Goal: Task Accomplishment & Management: Complete application form

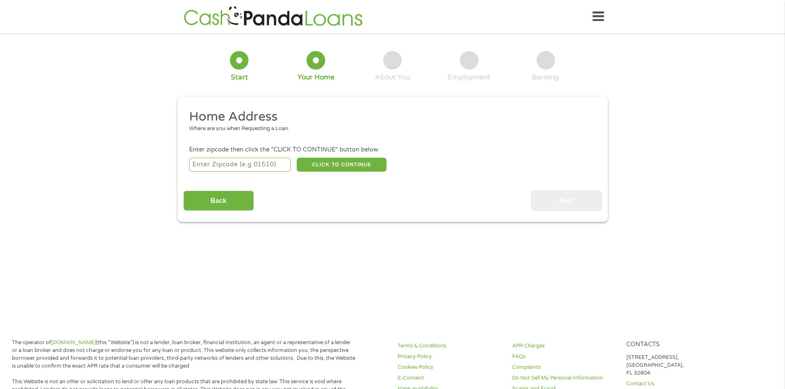
drag, startPoint x: 229, startPoint y: 170, endPoint x: 283, endPoint y: 161, distance: 54.3
click at [229, 170] on input "number" at bounding box center [240, 165] width 102 height 14
type input "46221"
click at [360, 165] on button "CLICK TO CONTINUE" at bounding box center [342, 165] width 90 height 14
type input "46221"
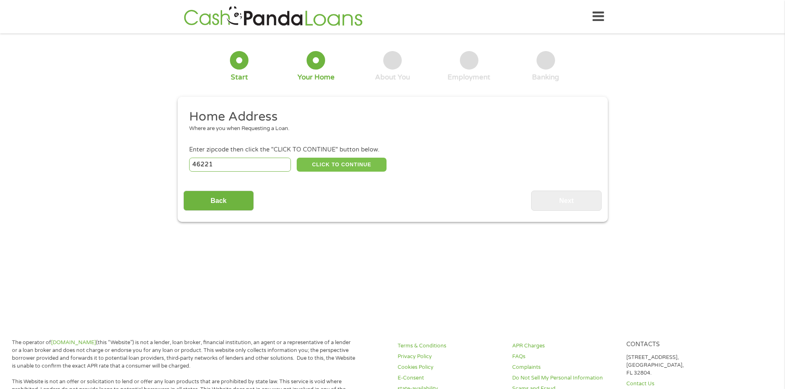
type input "[GEOGRAPHIC_DATA]"
select select "[US_STATE]"
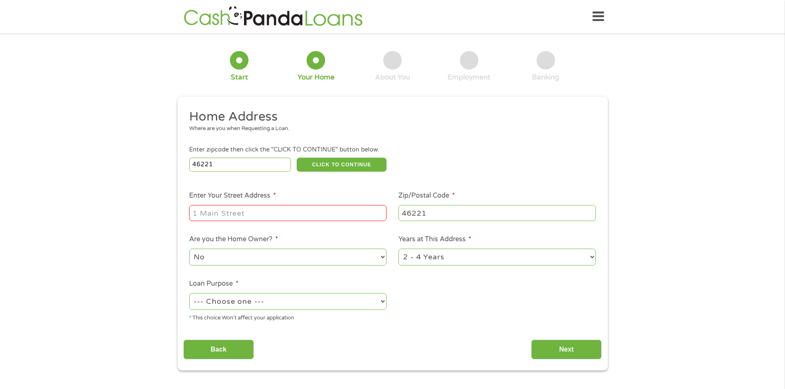
click at [300, 208] on input "Enter Your Street Address *" at bounding box center [287, 213] width 197 height 16
type input "[STREET_ADDRESS]"
click at [252, 259] on select "No Yes" at bounding box center [287, 257] width 197 height 17
click at [189, 249] on select "No Yes" at bounding box center [287, 257] width 197 height 17
click at [467, 302] on ul "Home Address Where are you when Requesting a Loan. Enter zipcode then click the…" at bounding box center [392, 219] width 418 height 220
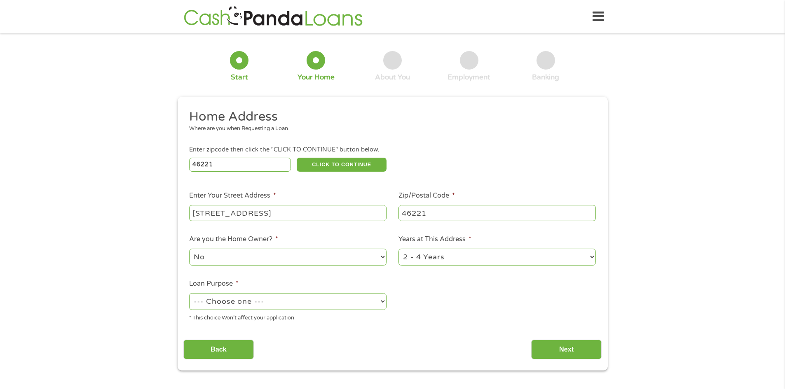
click at [228, 305] on select "--- Choose one --- Pay Bills Debt Consolidation Home Improvement Major Purchase…" at bounding box center [287, 301] width 197 height 17
click at [189, 293] on select "--- Choose one --- Pay Bills Debt Consolidation Home Improvement Major Purchase…" at bounding box center [287, 301] width 197 height 17
click at [231, 297] on select "--- Choose one --- Pay Bills Debt Consolidation Home Improvement Major Purchase…" at bounding box center [287, 301] width 197 height 17
select select "shorttermcash"
click at [189, 293] on select "--- Choose one --- Pay Bills Debt Consolidation Home Improvement Major Purchase…" at bounding box center [287, 301] width 197 height 17
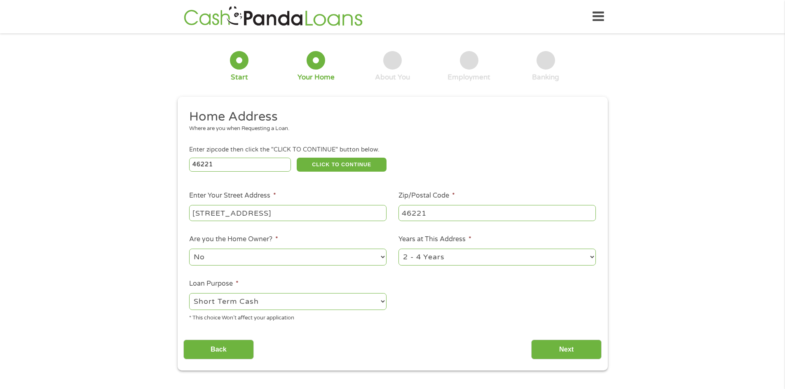
click at [423, 327] on ul "Home Address Where are you when Requesting a Loan. Enter zipcode then click the…" at bounding box center [392, 219] width 418 height 220
click at [555, 348] on input "Next" at bounding box center [566, 350] width 70 height 20
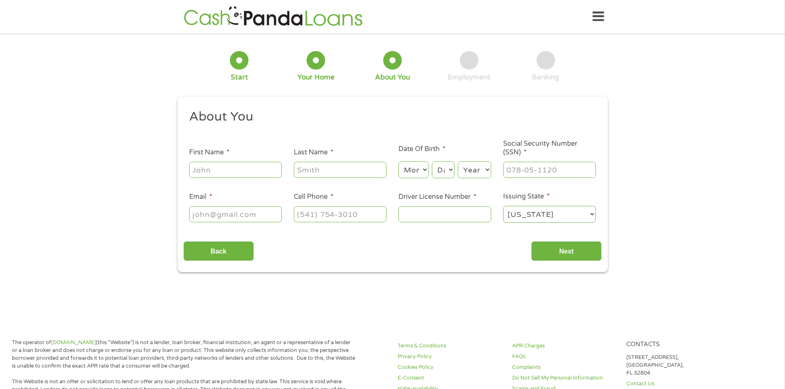
scroll to position [3, 3]
drag, startPoint x: 212, startPoint y: 165, endPoint x: 467, endPoint y: 139, distance: 257.0
click at [212, 165] on input "First Name *" at bounding box center [235, 170] width 93 height 16
type input "[PERSON_NAME]"
type input "Person"
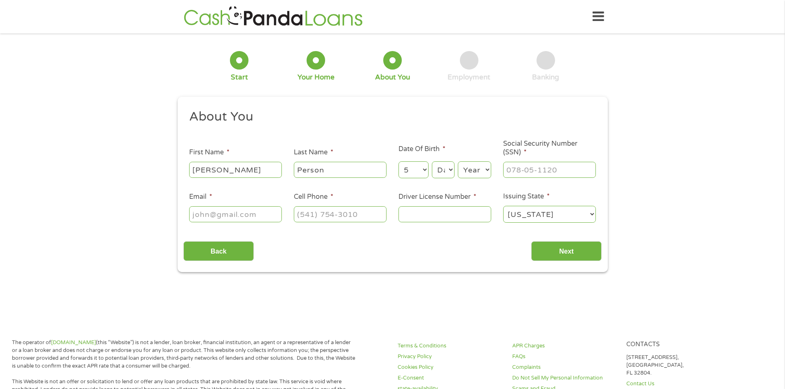
select select "6"
select select "24"
select select "1986"
type input "317-08-1672"
click at [211, 219] on input "Email *" at bounding box center [235, 214] width 93 height 16
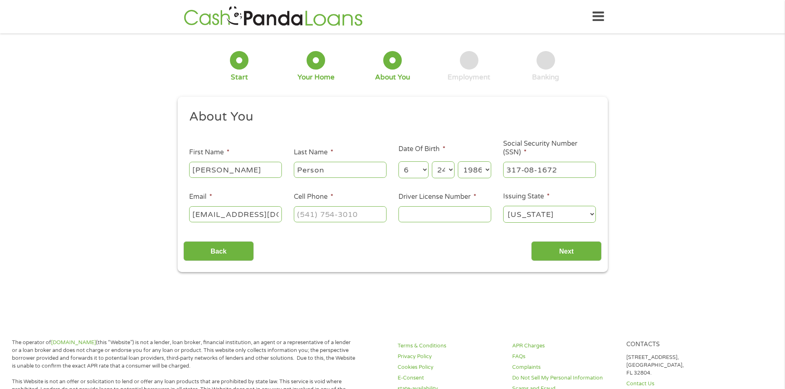
scroll to position [0, 7]
type input "[EMAIL_ADDRESS][DOMAIN_NAME]"
type input "[PHONE_NUMBER]"
type input "1150278258"
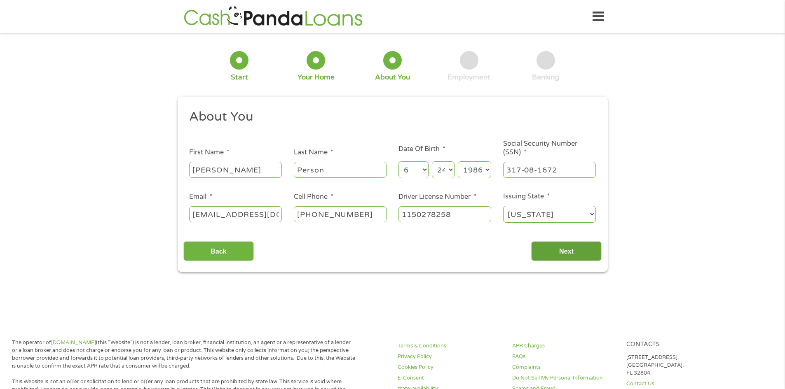
click at [557, 256] on input "Next" at bounding box center [566, 251] width 70 height 20
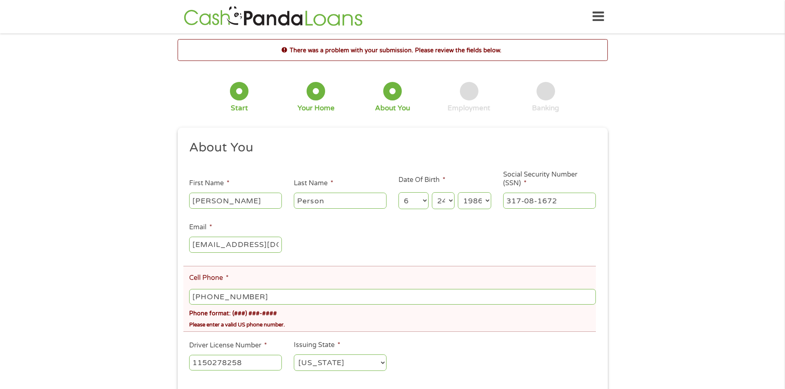
scroll to position [3, 3]
type input "[PHONE_NUMBER]"
click at [707, 239] on div "There was a problem with your submission. Please review the fields below. 1 Sta…" at bounding box center [392, 229] width 785 height 381
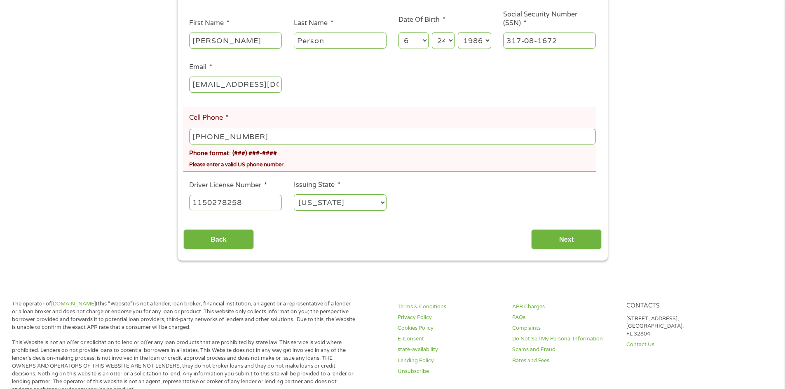
scroll to position [185, 0]
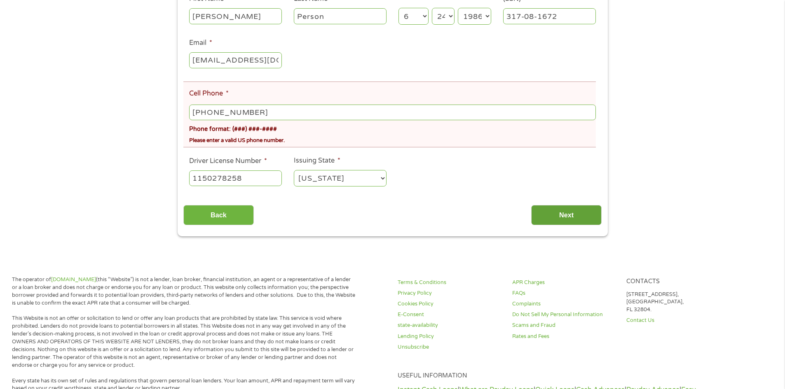
click at [542, 220] on input "Next" at bounding box center [566, 215] width 70 height 20
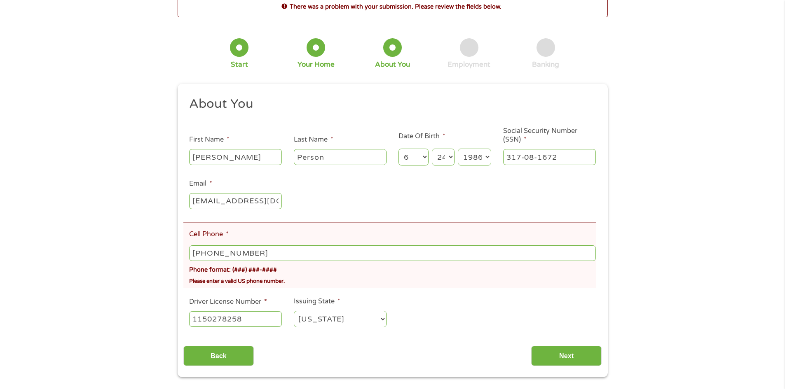
scroll to position [0, 0]
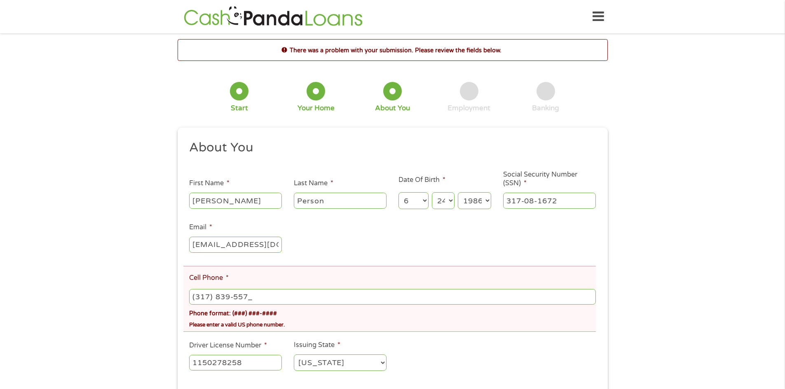
type input "[PHONE_NUMBER]"
click at [680, 295] on div "There was a problem with your submission. Please review the fields below. 1 Sta…" at bounding box center [392, 229] width 785 height 381
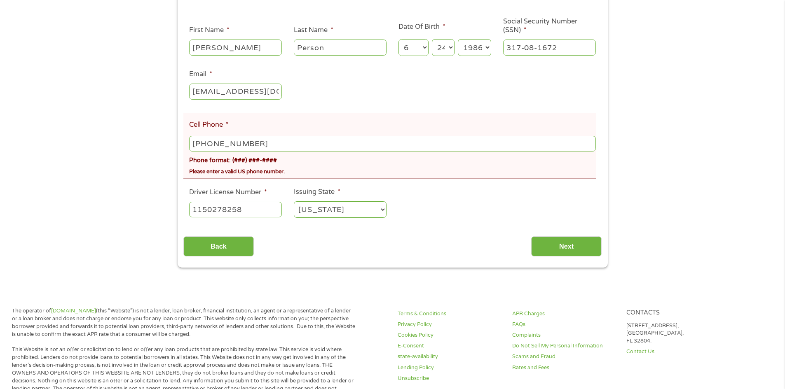
scroll to position [155, 0]
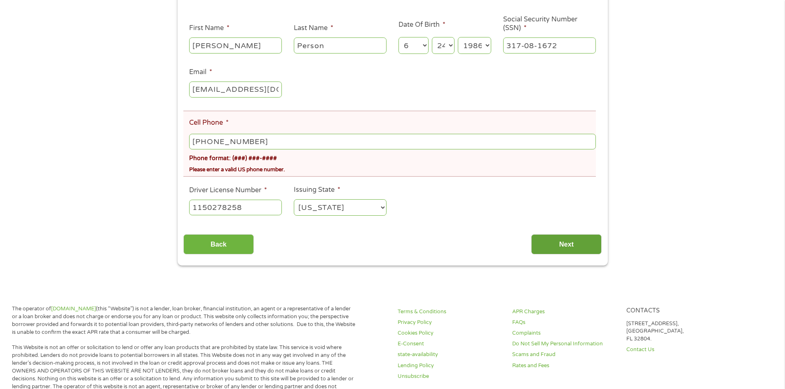
click at [559, 245] on input "Next" at bounding box center [566, 244] width 70 height 20
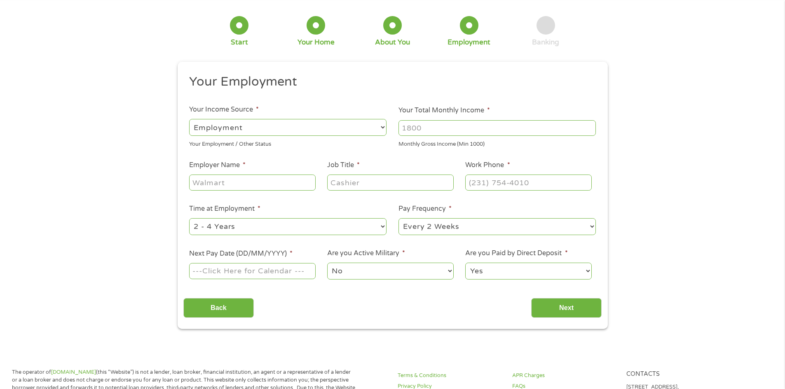
scroll to position [0, 0]
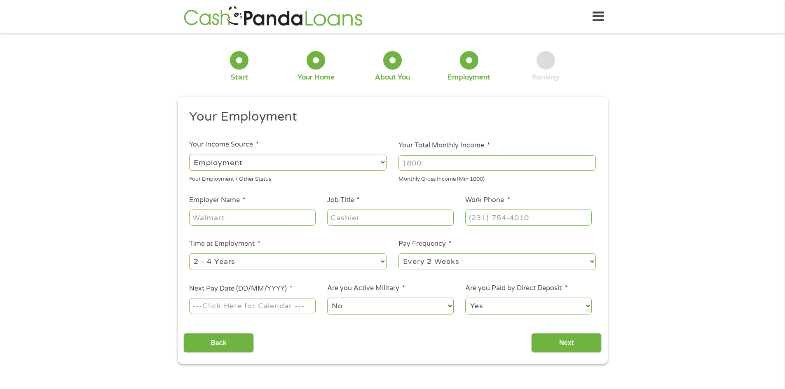
click at [443, 161] on input "Your Total Monthly Income *" at bounding box center [496, 163] width 197 height 16
type input "3800"
click at [273, 212] on input "Employer Name *" at bounding box center [252, 218] width 126 height 16
type input "[US_STATE] Farm Bureau"
type input "Contact Center Rep"
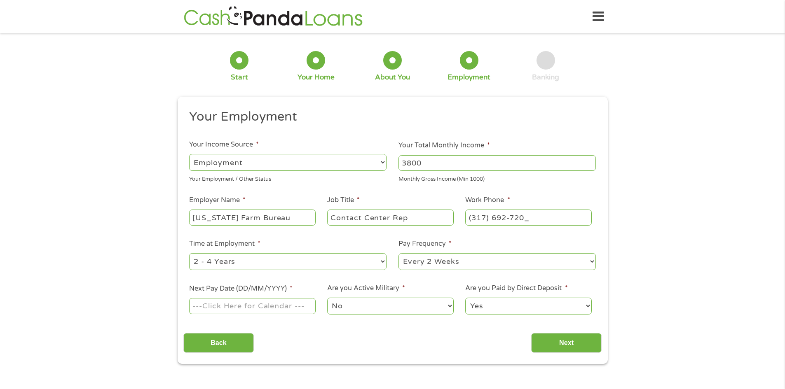
type input "[PHONE_NUMBER]"
click at [257, 261] on select "--- Choose one --- 1 Year or less 1 - 2 Years 2 - 4 Years Over 4 Years" at bounding box center [287, 261] width 197 height 17
select select "60months"
click at [189, 253] on select "--- Choose one --- 1 Year or less 1 - 2 Years 2 - 4 Years Over 4 Years" at bounding box center [287, 261] width 197 height 17
click at [206, 301] on input "Next Pay Date (DD/MM/YYYY) *" at bounding box center [252, 306] width 126 height 16
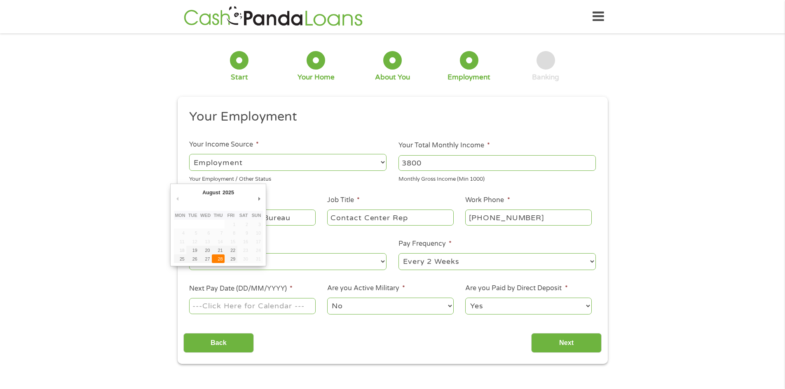
type input "[DATE]"
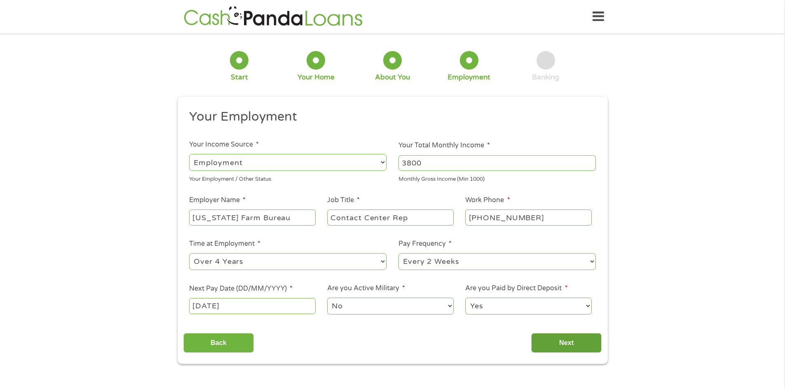
click at [558, 345] on input "Next" at bounding box center [566, 343] width 70 height 20
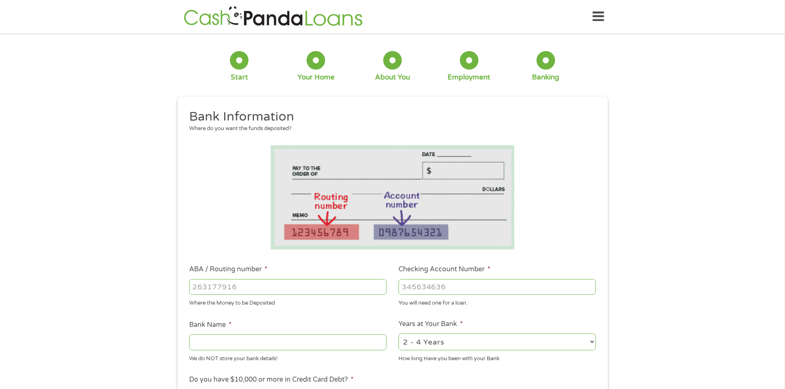
click at [251, 292] on input "ABA / Routing number *" at bounding box center [287, 287] width 197 height 16
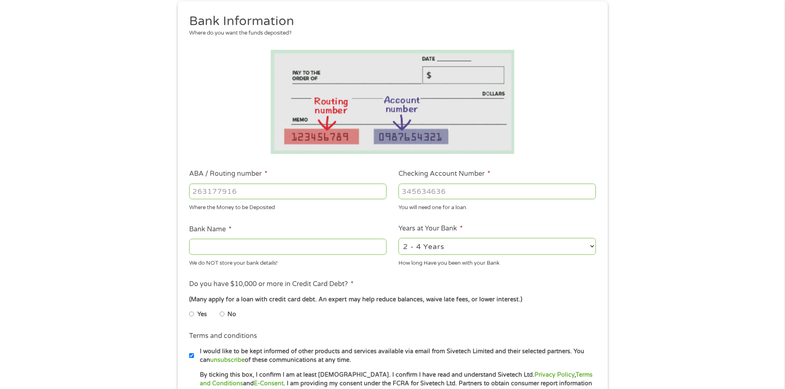
scroll to position [117, 0]
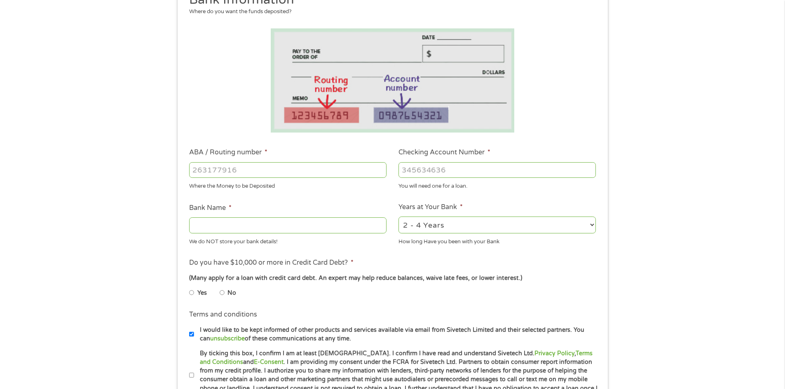
click at [222, 291] on input "No" at bounding box center [222, 292] width 5 height 13
radio input "true"
click at [222, 291] on input "No" at bounding box center [222, 292] width 5 height 13
click at [275, 171] on input "ABA / Routing number *" at bounding box center [287, 170] width 197 height 16
type input "044000024"
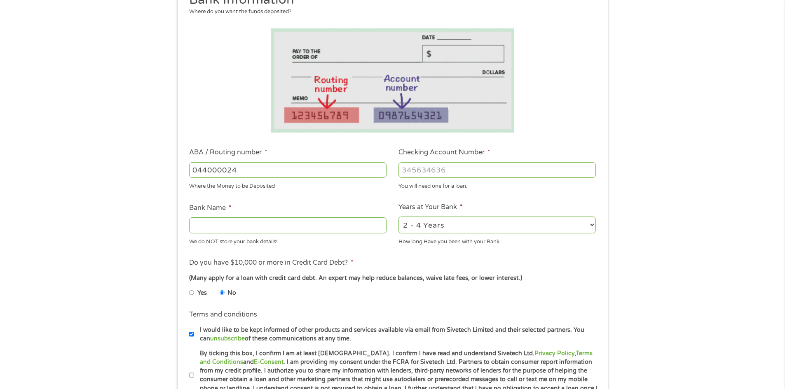
type input "HUNTINGTON NATIONAL BANK"
type input "044000024"
click at [419, 171] on input "Checking Account Number *" at bounding box center [496, 170] width 197 height 16
type input "02492366334"
click at [677, 246] on div "1 Start 2 Your Home 3 About You 4 Employment 5 Banking 6 This field is hidden w…" at bounding box center [392, 183] width 785 height 522
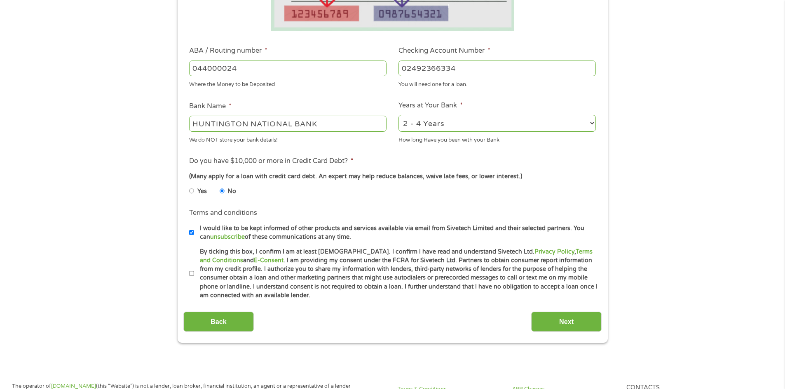
scroll to position [236, 0]
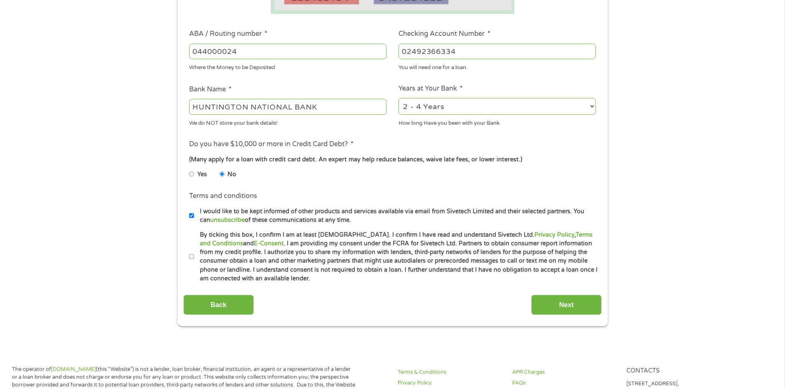
click at [189, 255] on input "By ticking this box, I confirm I am at least [DEMOGRAPHIC_DATA]. I confirm I ha…" at bounding box center [191, 256] width 5 height 13
checkbox input "true"
click at [592, 312] on input "Next" at bounding box center [566, 305] width 70 height 20
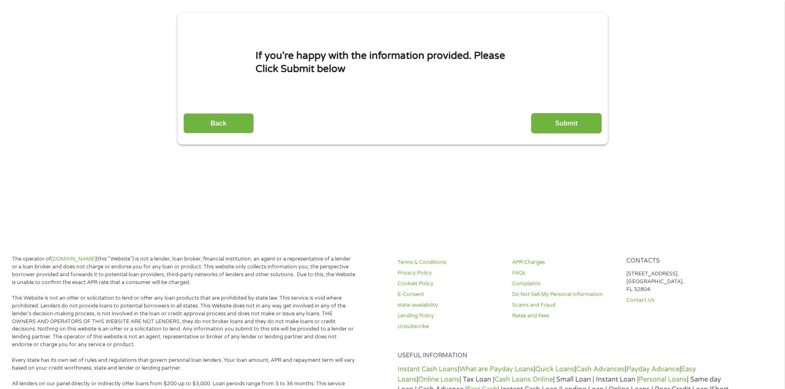
scroll to position [0, 0]
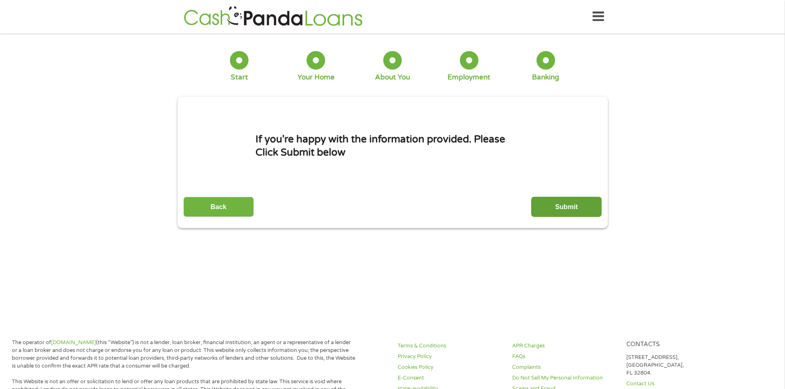
click at [566, 204] on input "Submit" at bounding box center [566, 207] width 70 height 20
